Goal: Task Accomplishment & Management: Complete application form

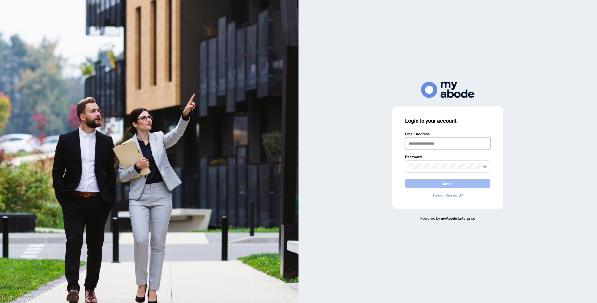
type input "**********"
click at [446, 185] on span "Login" at bounding box center [448, 183] width 10 height 9
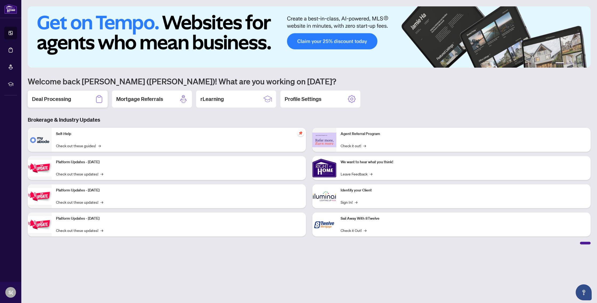
click at [53, 100] on h2 "Deal Processing" at bounding box center [51, 98] width 39 height 7
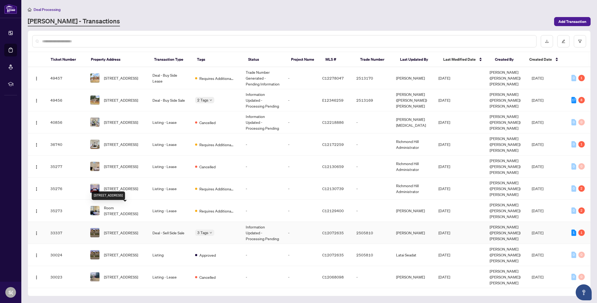
click at [121, 230] on span "[STREET_ADDRESS]" at bounding box center [121, 233] width 34 height 6
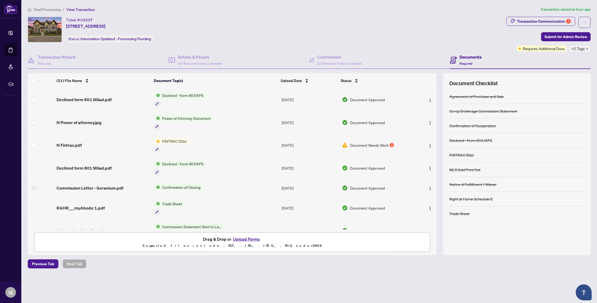
click at [241, 239] on button "Upload Forms" at bounding box center [246, 239] width 30 height 7
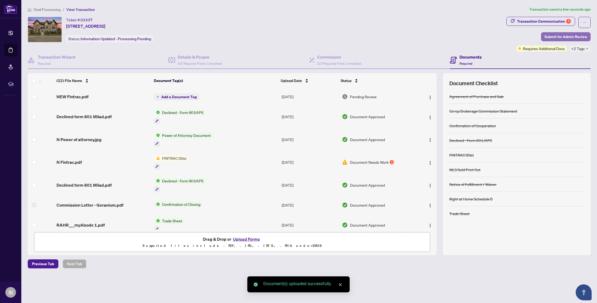
click at [567, 35] on span "Submit for Admin Review" at bounding box center [565, 37] width 43 height 9
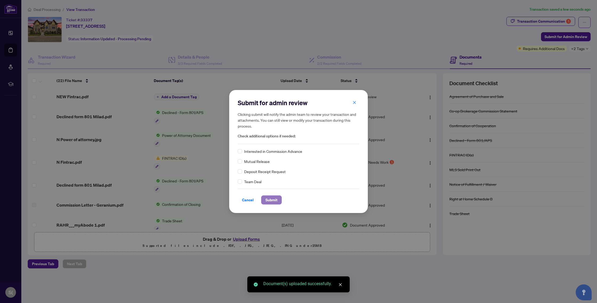
click at [276, 200] on span "Submit" at bounding box center [271, 200] width 12 height 9
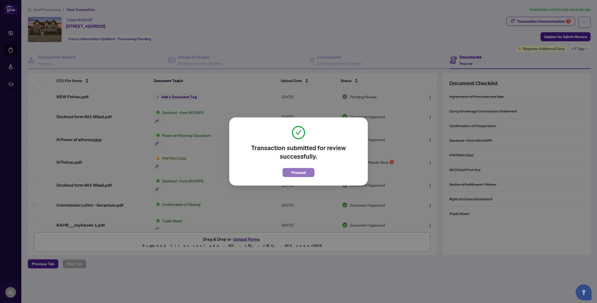
click at [299, 173] on span "Proceed" at bounding box center [298, 172] width 14 height 9
